Goal: Find specific page/section: Find specific page/section

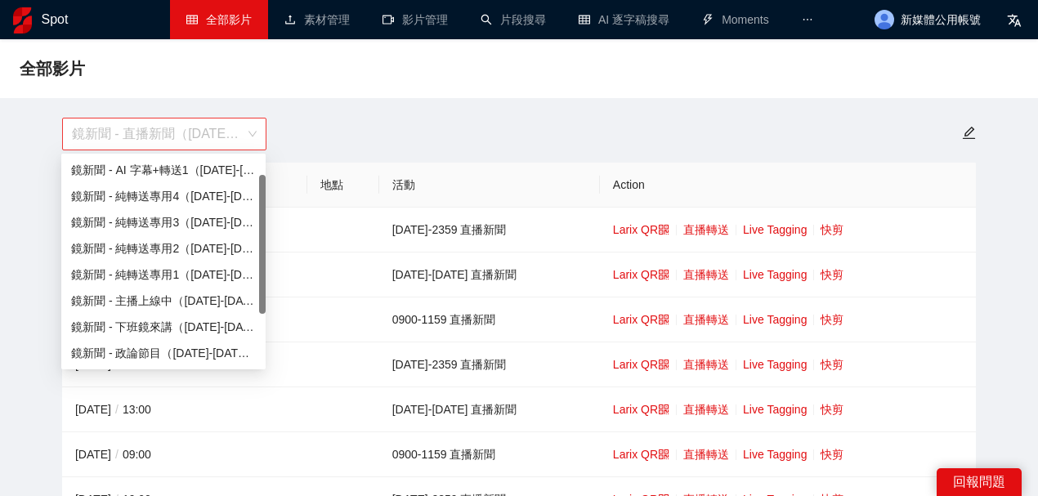
click at [186, 141] on span "鏡新聞 - 直播新聞（[DATE]-[DATE]）" at bounding box center [164, 133] width 185 height 31
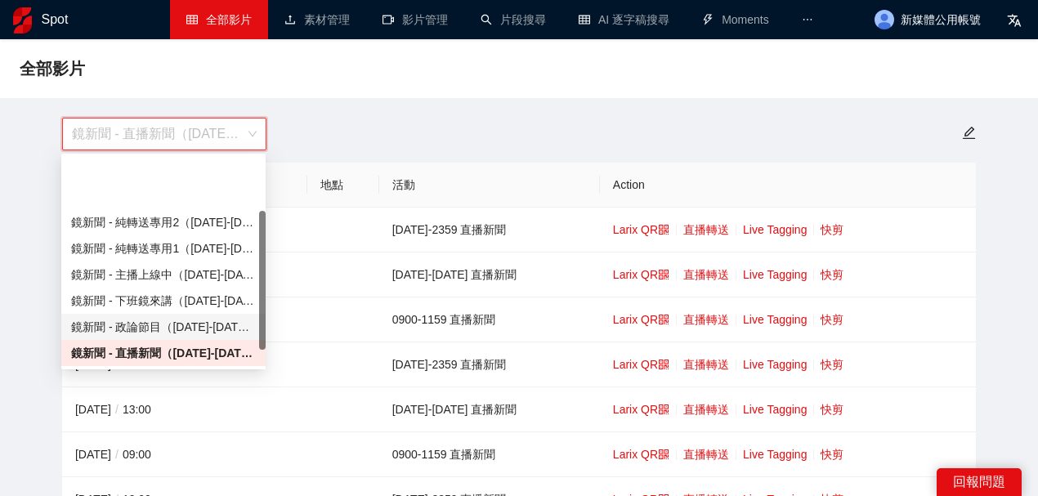
scroll to position [80, 0]
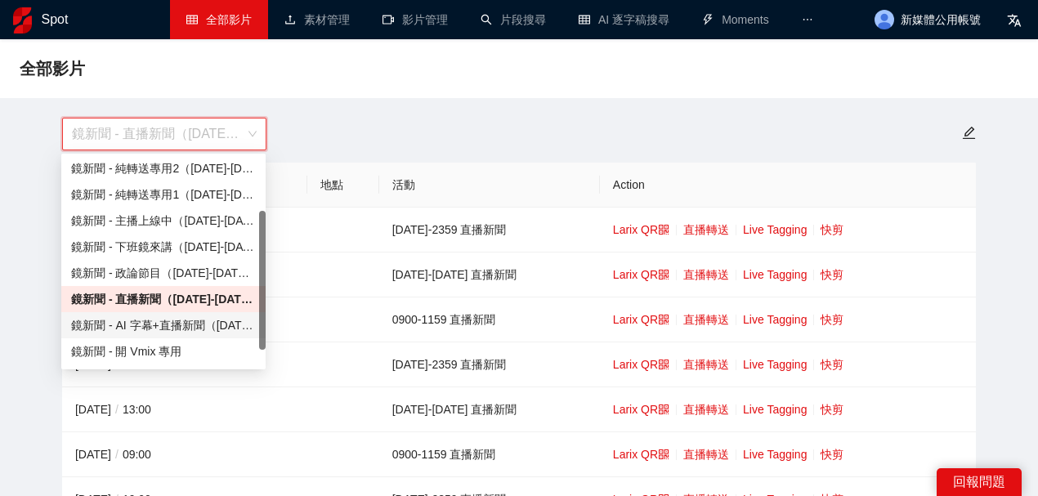
click at [193, 332] on div "鏡新聞 - AI 字幕+直播新聞（[DATE]-[DATE]）" at bounding box center [163, 325] width 185 height 18
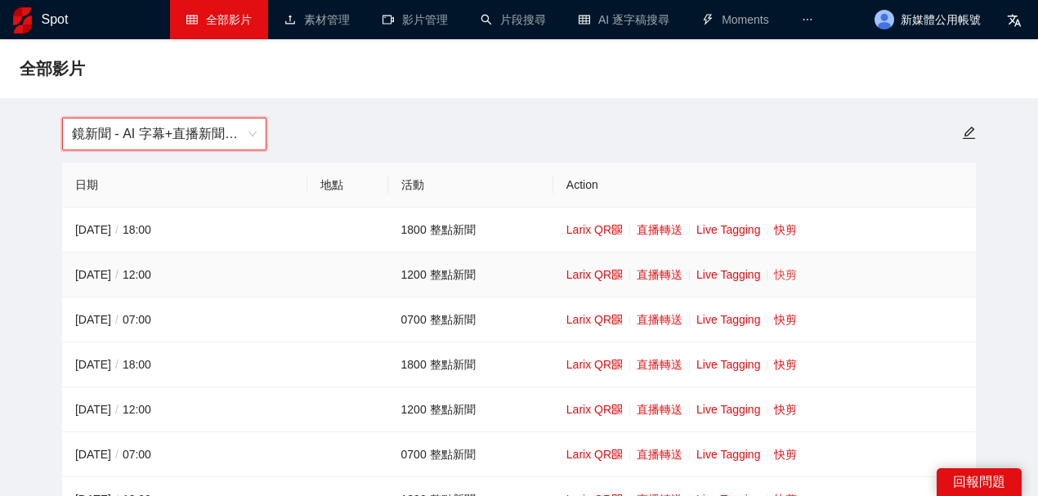
click at [784, 270] on link "快剪" at bounding box center [785, 274] width 23 height 13
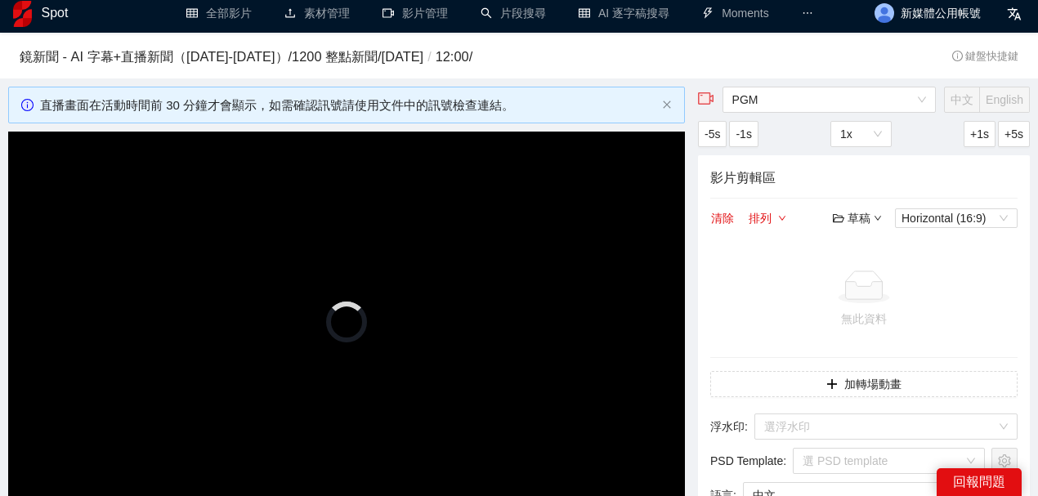
scroll to position [109, 0]
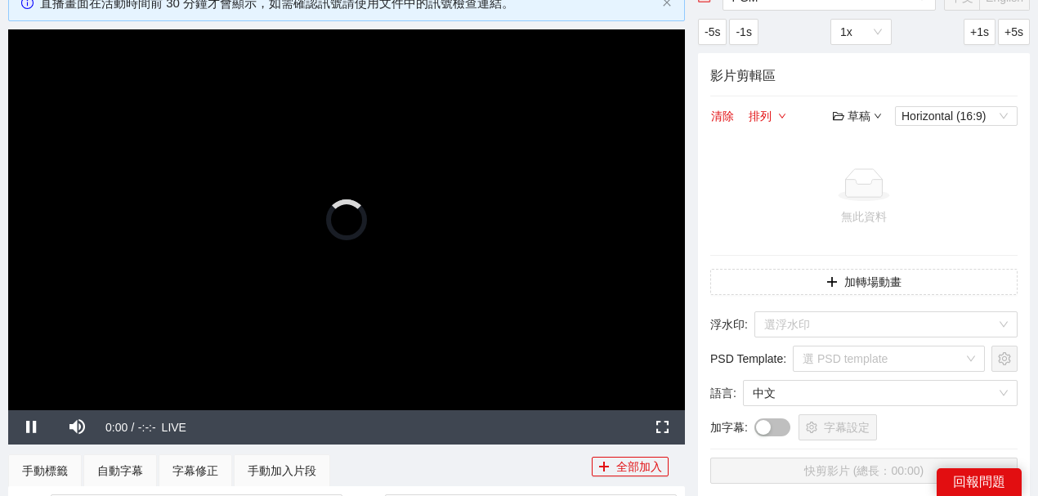
click at [381, 291] on video "Video Player" at bounding box center [346, 219] width 676 height 381
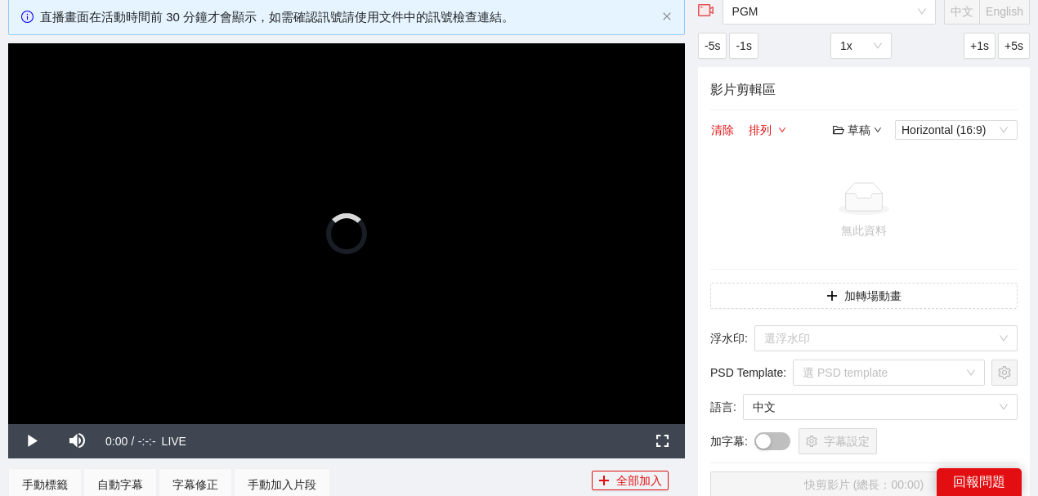
scroll to position [0, 0]
